Goal: Task Accomplishment & Management: Manage account settings

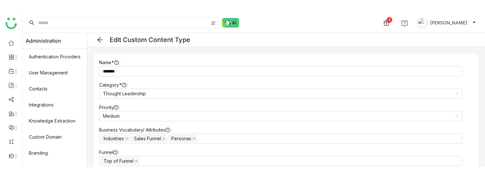
scroll to position [122, 0]
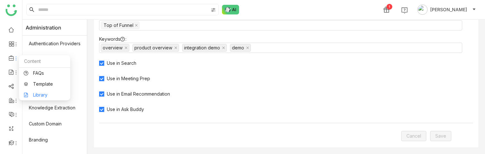
click at [47, 97] on link "Library" at bounding box center [45, 95] width 42 height 4
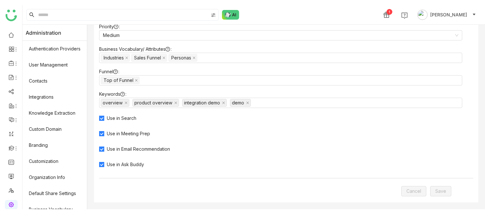
scroll to position [63, 0]
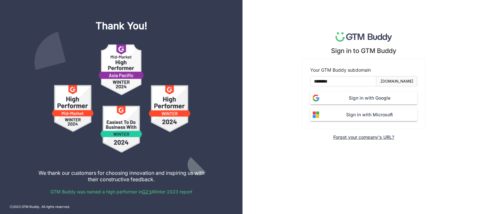
click at [375, 98] on span "Sign in with Google" at bounding box center [370, 97] width 96 height 7
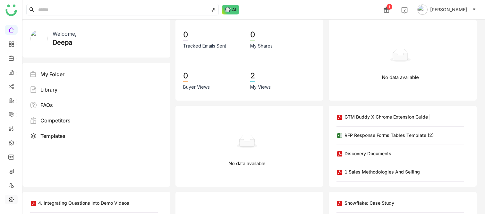
click at [9, 198] on link at bounding box center [11, 198] width 6 height 5
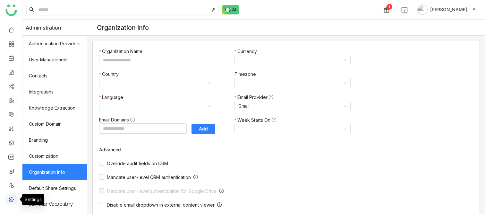
type input "*******"
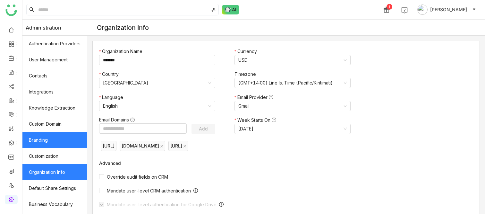
click at [41, 140] on link "Branding" at bounding box center [54, 140] width 64 height 16
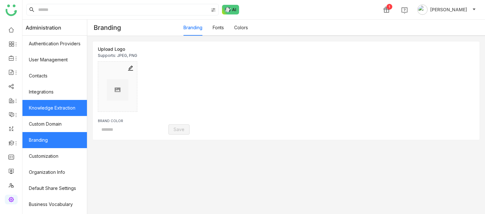
click at [46, 105] on link "Knowledge Extraction" at bounding box center [54, 108] width 64 height 16
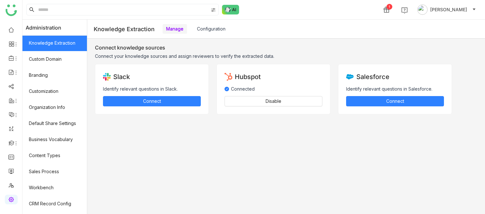
scroll to position [63, 0]
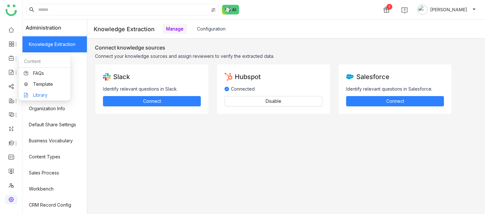
click at [39, 95] on link "Library" at bounding box center [45, 95] width 42 height 4
click at [40, 94] on link "Library" at bounding box center [45, 95] width 42 height 4
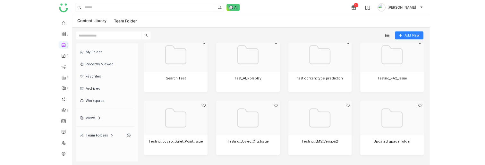
scroll to position [826, 0]
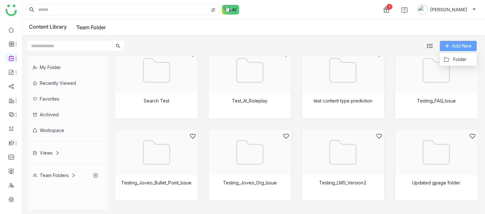
click at [465, 43] on span "Add New" at bounding box center [462, 45] width 20 height 7
click at [396, 43] on div "Add New" at bounding box center [251, 43] width 459 height 15
click at [448, 46] on icon at bounding box center [447, 46] width 4 height 4
click at [454, 58] on span "Folder" at bounding box center [459, 59] width 13 height 7
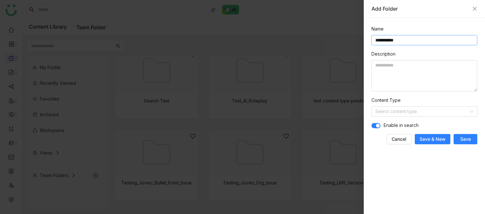
click at [387, 38] on input "**********" at bounding box center [424, 40] width 106 height 10
click at [409, 41] on input "**********" at bounding box center [424, 40] width 106 height 10
type input "**********"
click at [463, 138] on span "Save" at bounding box center [465, 139] width 11 height 6
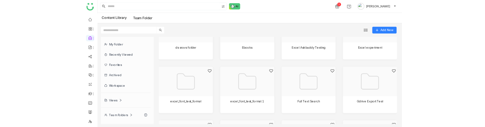
scroll to position [364, 0]
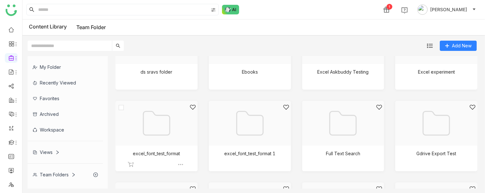
click at [165, 124] on div at bounding box center [154, 131] width 71 height 55
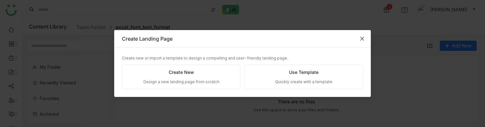
click at [363, 38] on icon "Close" at bounding box center [361, 38] width 5 height 5
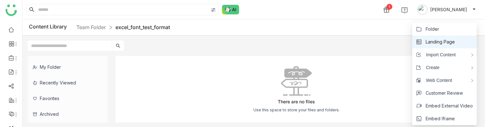
click at [461, 44] on li "Landing Page" at bounding box center [444, 42] width 64 height 13
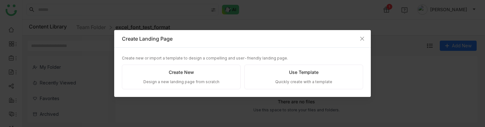
click at [416, 71] on nz-modal-container "Create Landing Page Create new or import a template to design a compelling and …" at bounding box center [242, 63] width 485 height 127
click at [362, 38] on icon "Close" at bounding box center [362, 39] width 4 height 4
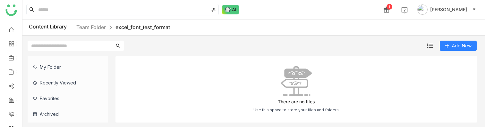
click at [278, 46] on div "Add New" at bounding box center [251, 43] width 459 height 15
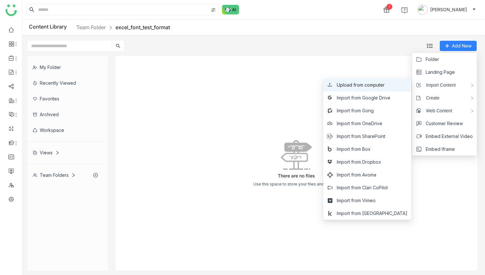
click at [384, 83] on span "Upload from computer" at bounding box center [361, 84] width 48 height 7
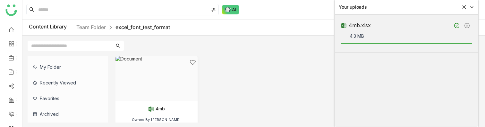
click at [258, 55] on div "My Folder Recently Viewed Favorites Archived Workspace Views Team Folders 4mb O…" at bounding box center [253, 89] width 462 height 77
click at [142, 90] on div at bounding box center [154, 86] width 71 height 55
